Goal: Task Accomplishment & Management: Manage account settings

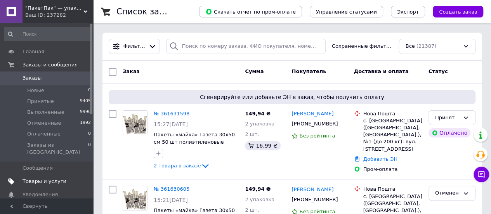
click at [45, 178] on span "Товары и услуги" at bounding box center [44, 181] width 44 height 7
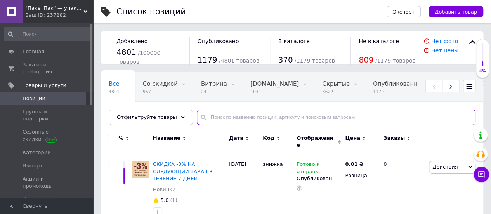
paste input "15-25 п/п в/п"
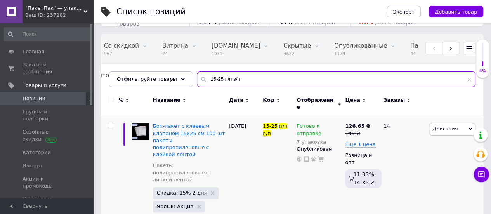
scroll to position [39, 0]
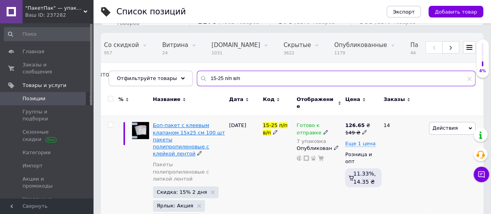
type input "15-25 п/п в/п"
click at [199, 124] on span "Боп-пакет с клеевым клапаном 15x25 см 100 шт пакеты полипропиленовые с клейкой …" at bounding box center [189, 139] width 72 height 34
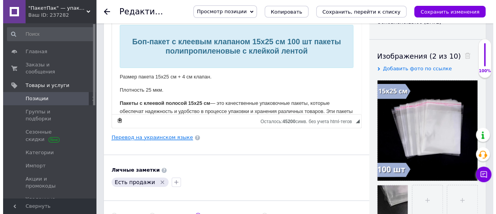
scroll to position [116, 0]
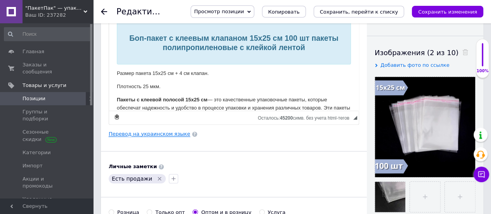
click at [168, 131] on link "Перевод на украинском языке" at bounding box center [149, 134] width 81 height 6
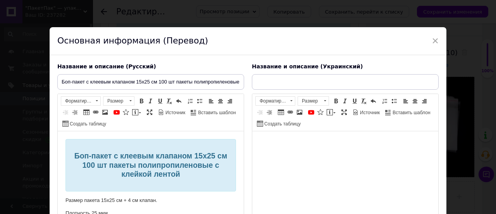
scroll to position [0, 0]
type input "Боп-пакет із клейовим клапаном 15x25 см 100 шт пакети поліпропіленові з клейкою…"
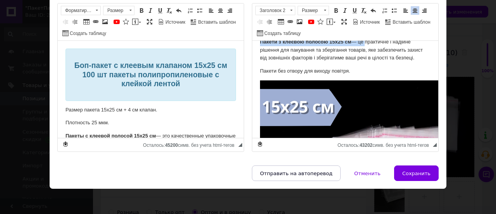
scroll to position [931, 0]
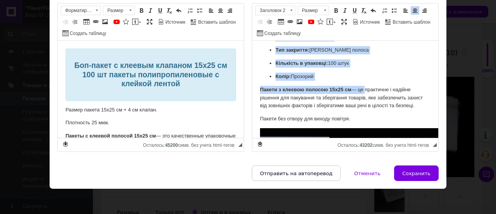
drag, startPoint x: 261, startPoint y: 90, endPoint x: 421, endPoint y: 107, distance: 160.3
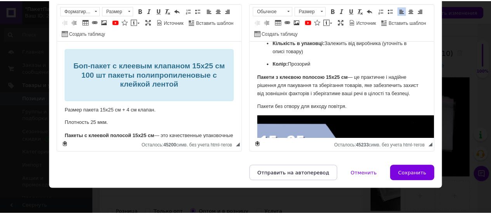
scroll to position [478, 0]
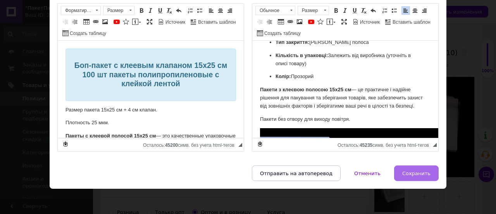
click at [412, 176] on button "Сохранить" at bounding box center [416, 173] width 45 height 16
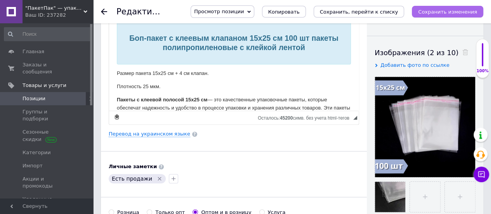
click at [451, 13] on icon "Сохранить изменения" at bounding box center [447, 12] width 59 height 6
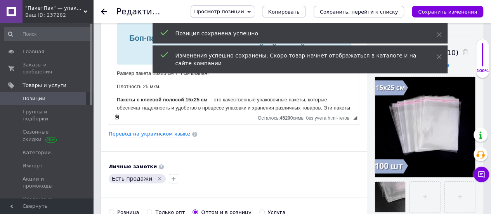
click at [62, 11] on span ""ПакетПак" — упаковка, которая работает на ваш бренд!" at bounding box center [54, 8] width 58 height 7
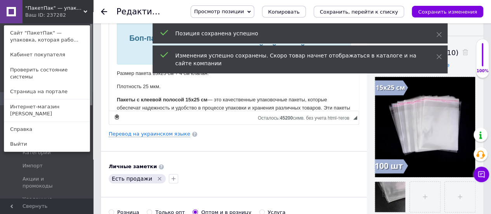
drag, startPoint x: 63, startPoint y: 100, endPoint x: 72, endPoint y: 88, distance: 15.5
click at [63, 100] on link "Интернет-магазин [PERSON_NAME]" at bounding box center [46, 110] width 85 height 22
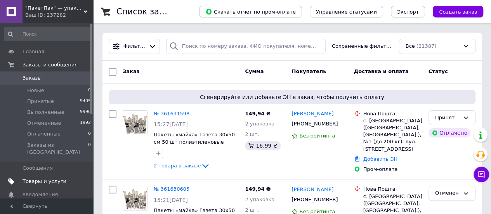
click at [36, 178] on span "Товары и услуги" at bounding box center [44, 181] width 44 height 7
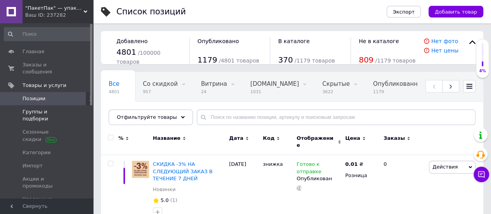
click at [48, 108] on span "Группы и подборки" at bounding box center [46, 115] width 49 height 14
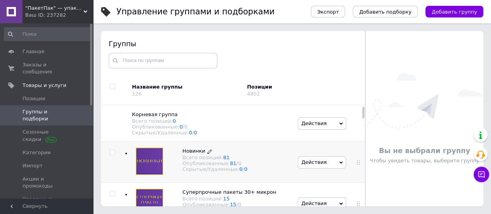
scroll to position [39, 0]
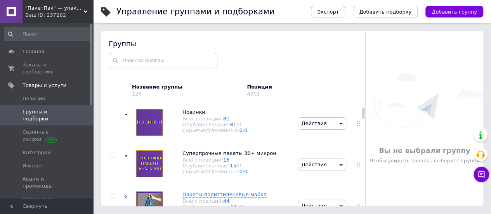
click at [75, 9] on span ""ПакетПак" — упаковка, которая работает на ваш бренд!" at bounding box center [54, 8] width 58 height 7
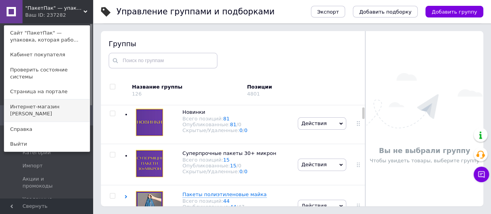
click at [68, 99] on link "Интернет-магазин [PERSON_NAME]" at bounding box center [46, 110] width 85 height 22
